Goal: Check status: Check status

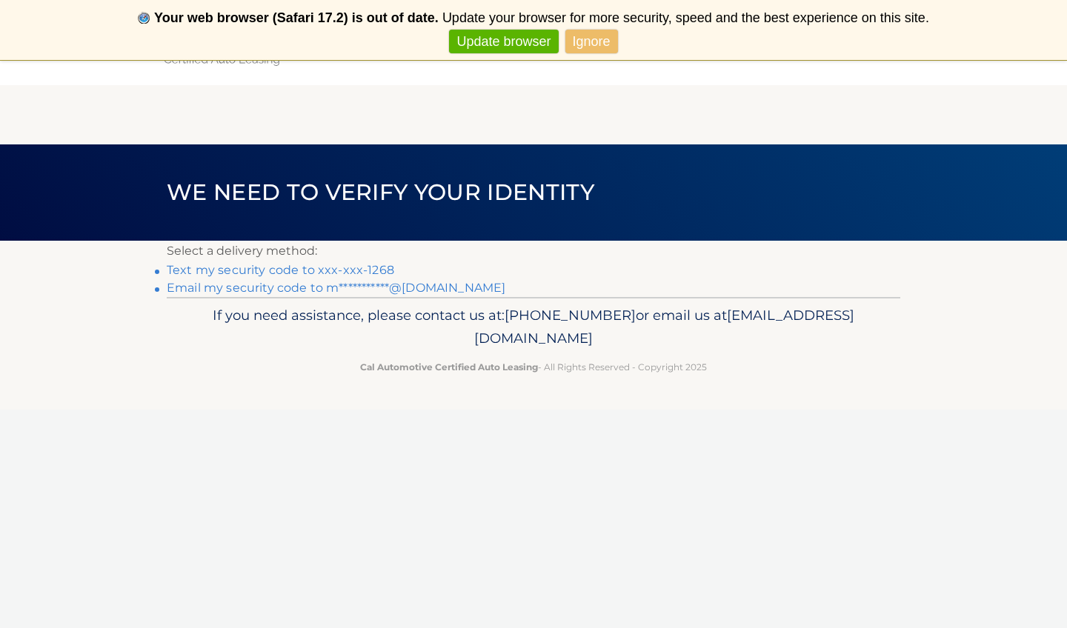
click at [370, 270] on link "Text my security code to xxx-xxx-1268" at bounding box center [280, 270] width 227 height 14
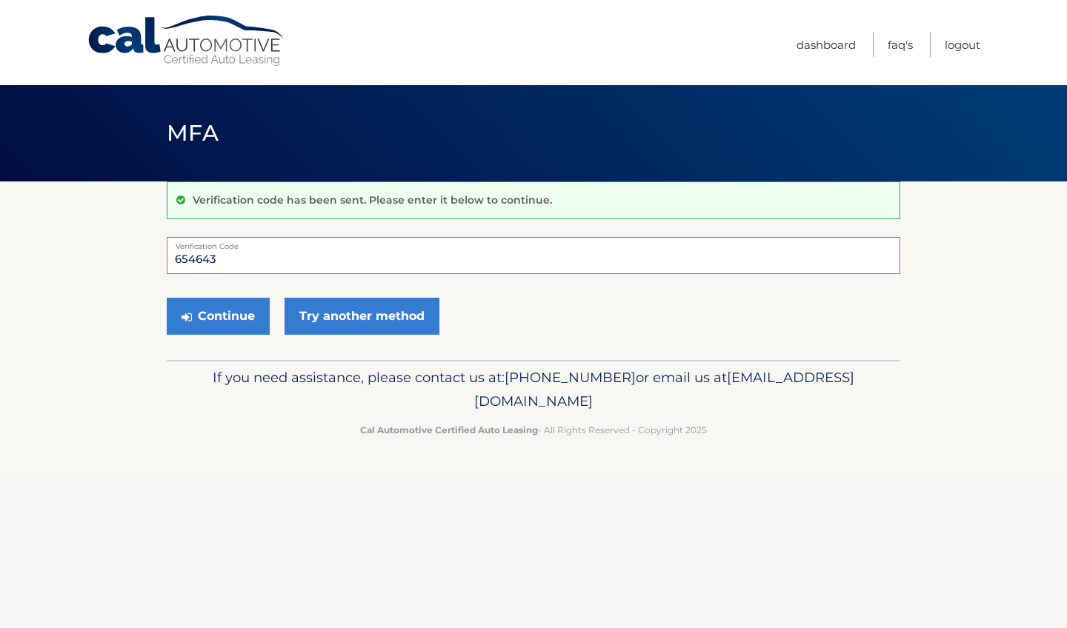
type input "654643"
click at [218, 316] on button "Continue" at bounding box center [218, 316] width 103 height 37
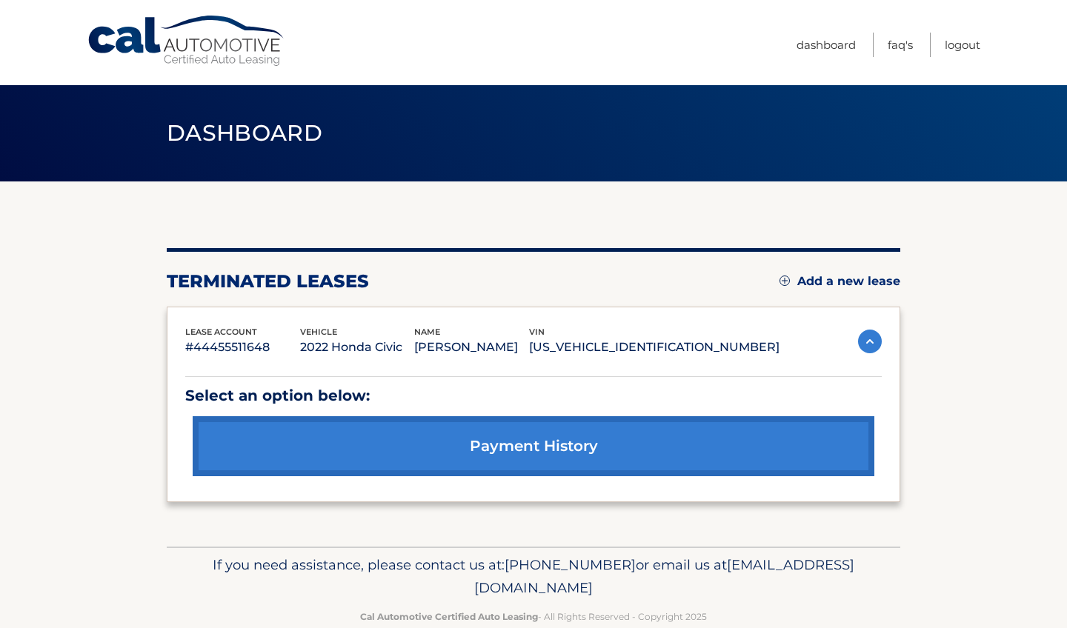
click at [475, 458] on link "payment history" at bounding box center [533, 446] width 681 height 60
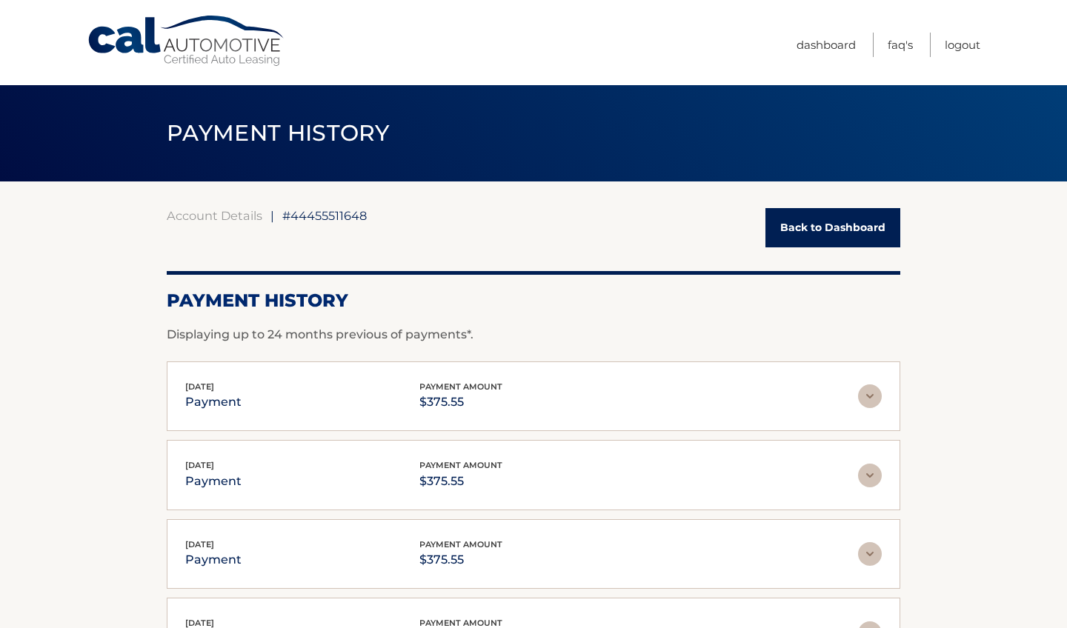
click at [170, 47] on link "Cal Automotive" at bounding box center [187, 41] width 200 height 53
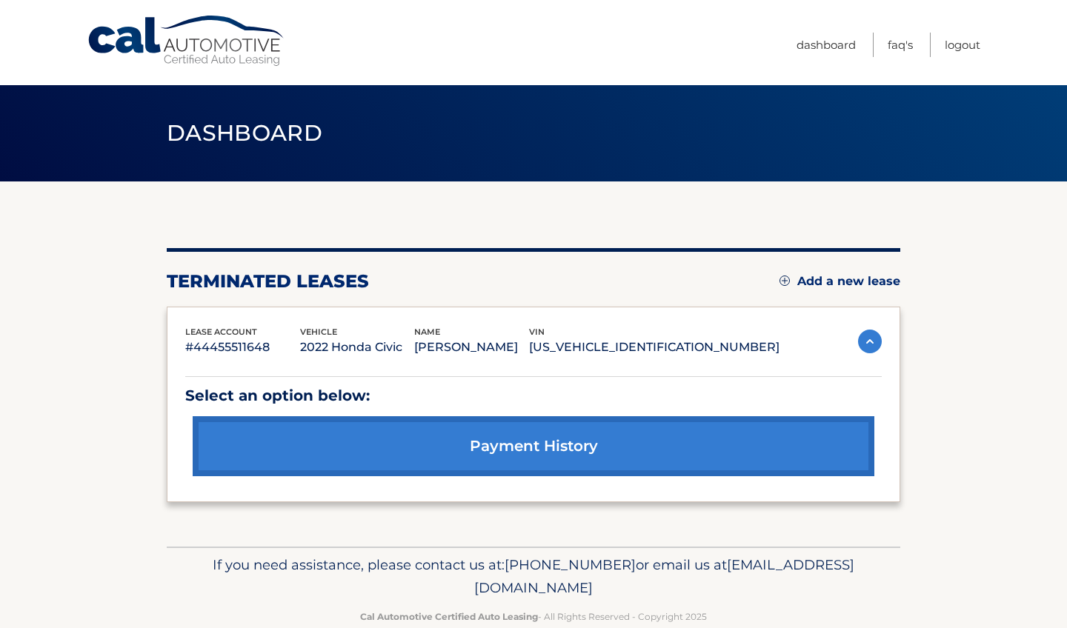
click at [870, 341] on img at bounding box center [870, 342] width 24 height 24
